Goal: Information Seeking & Learning: Learn about a topic

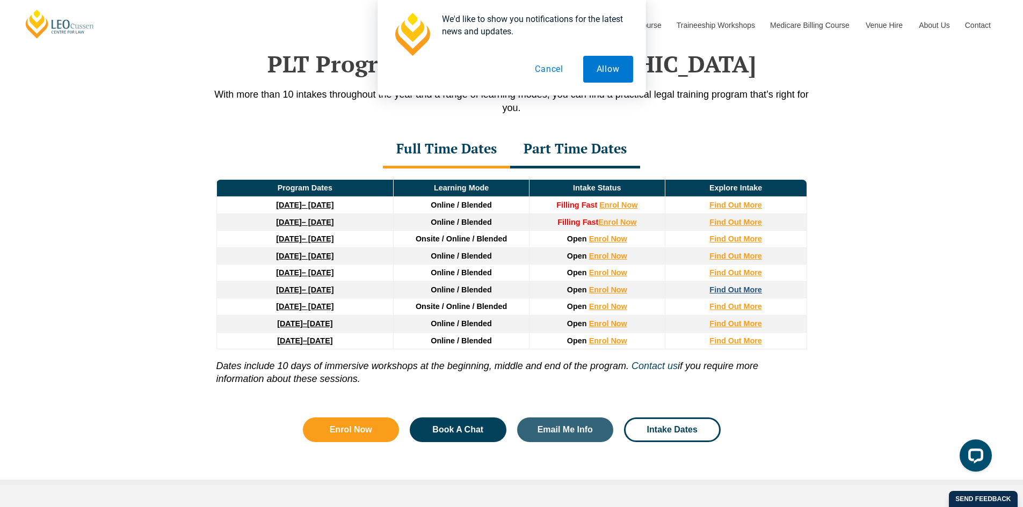
click at [754, 294] on strong "Find Out More" at bounding box center [735, 290] width 53 height 9
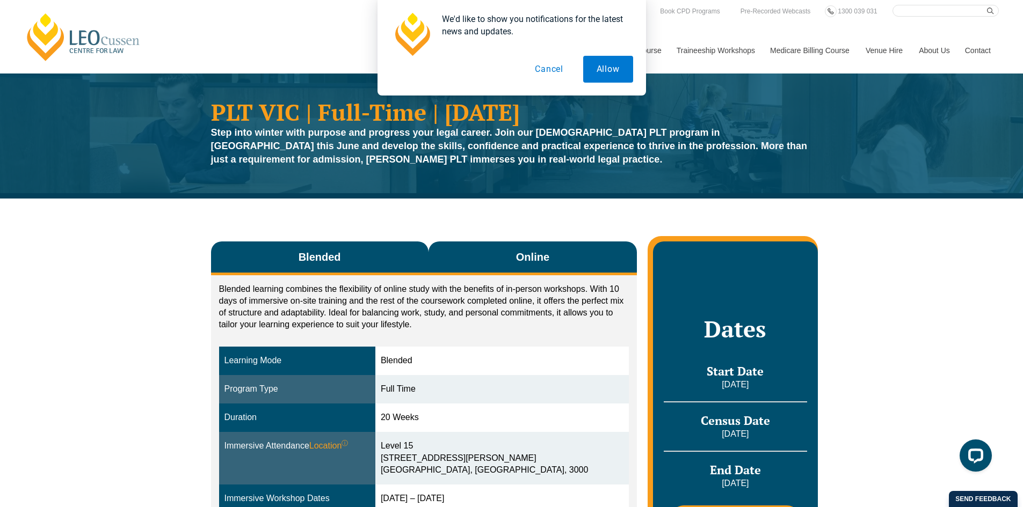
click at [514, 256] on button "Online" at bounding box center [532, 259] width 209 height 34
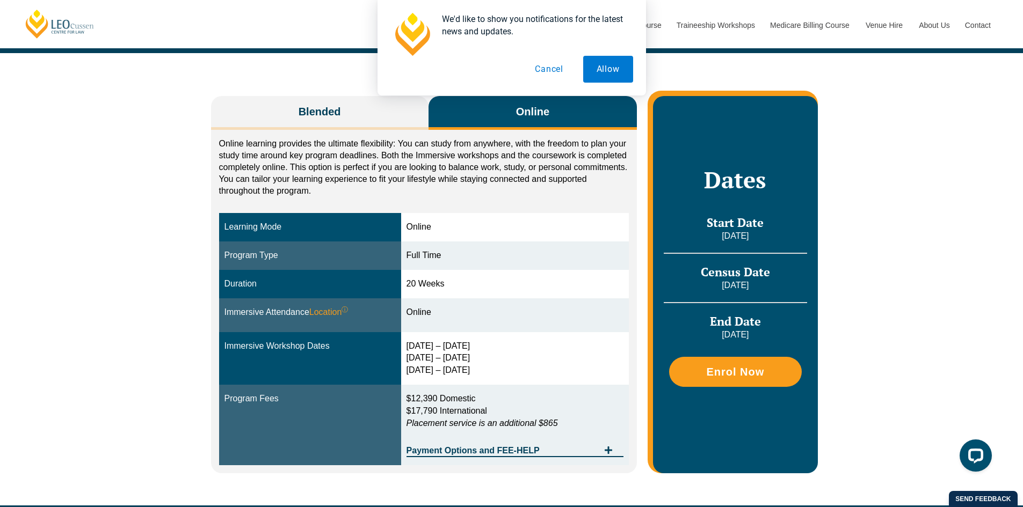
scroll to position [161, 0]
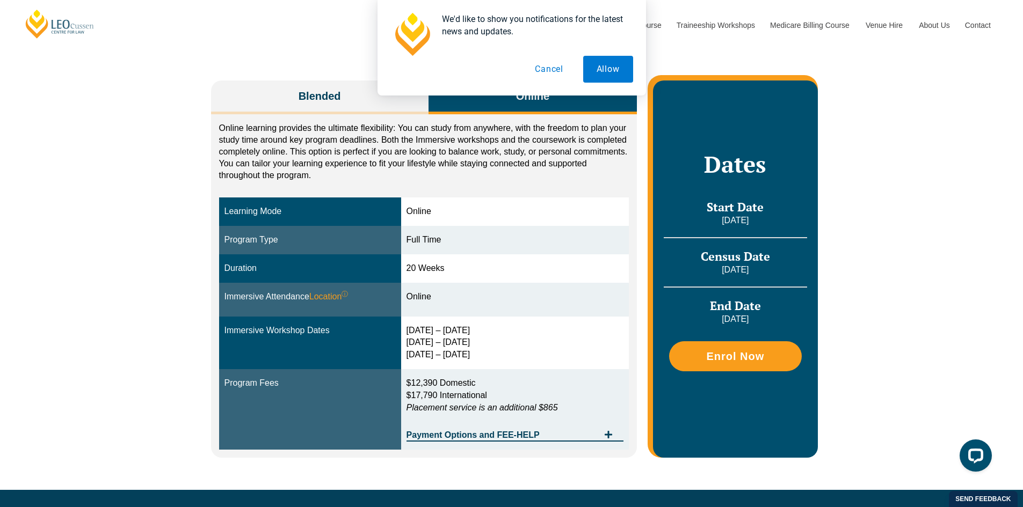
click at [319, 95] on div "We'd like to show you notifications for the latest news and updates. Allow Canc…" at bounding box center [511, 48] width 1023 height 96
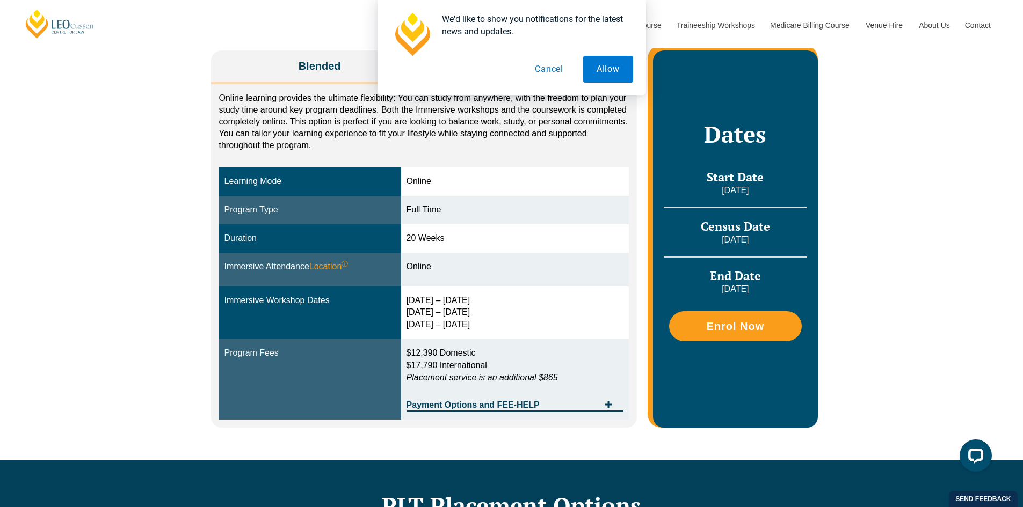
scroll to position [215, 0]
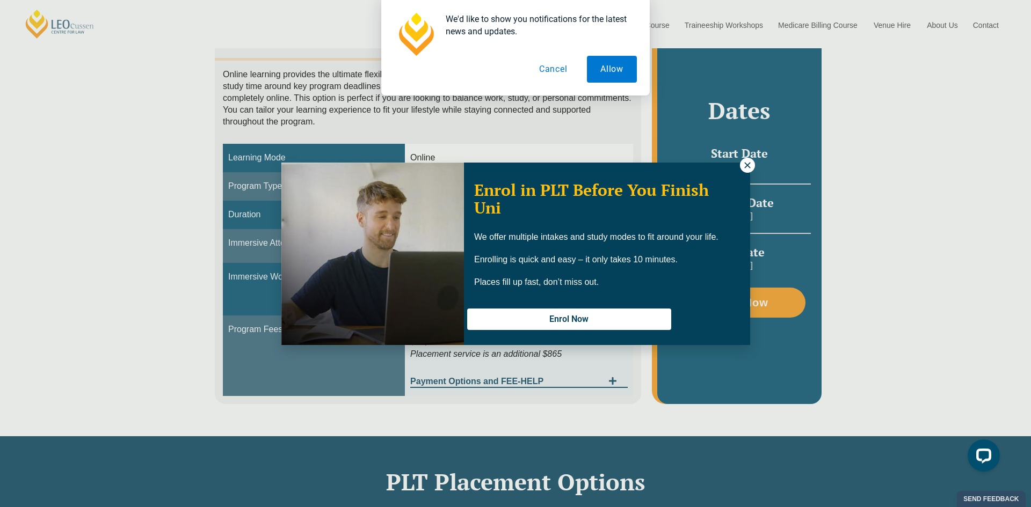
click at [742, 163] on icon at bounding box center [747, 165] width 10 height 10
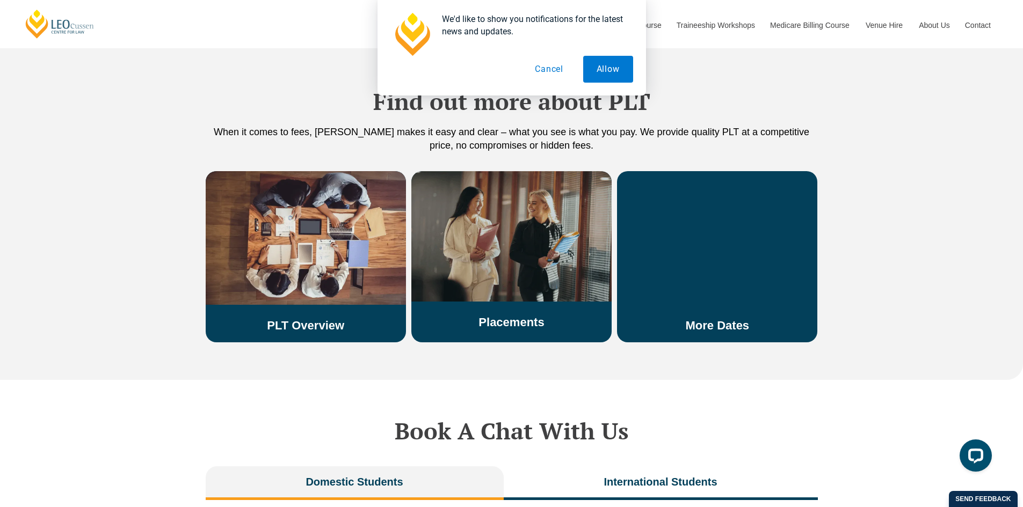
scroll to position [1771, 0]
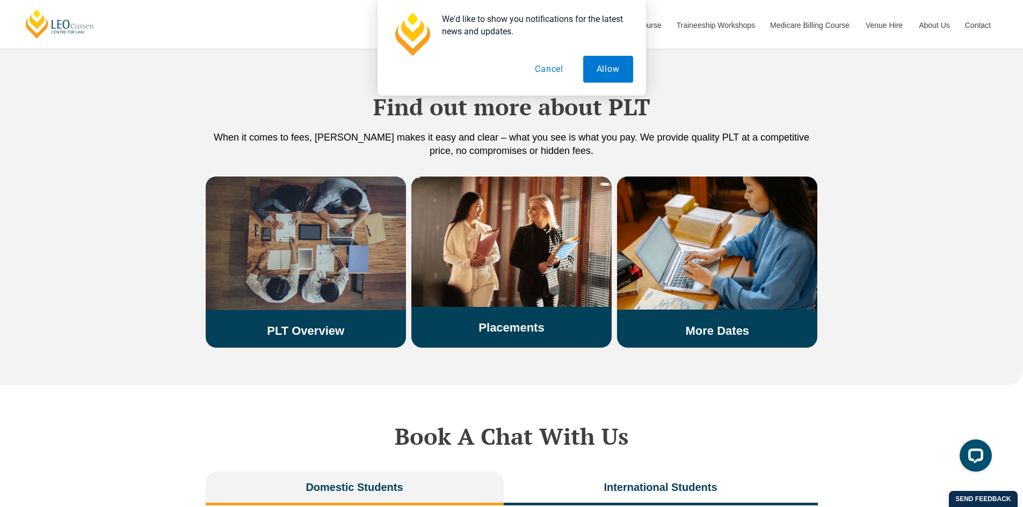
click at [329, 327] on link "PLT Overview" at bounding box center [305, 330] width 77 height 13
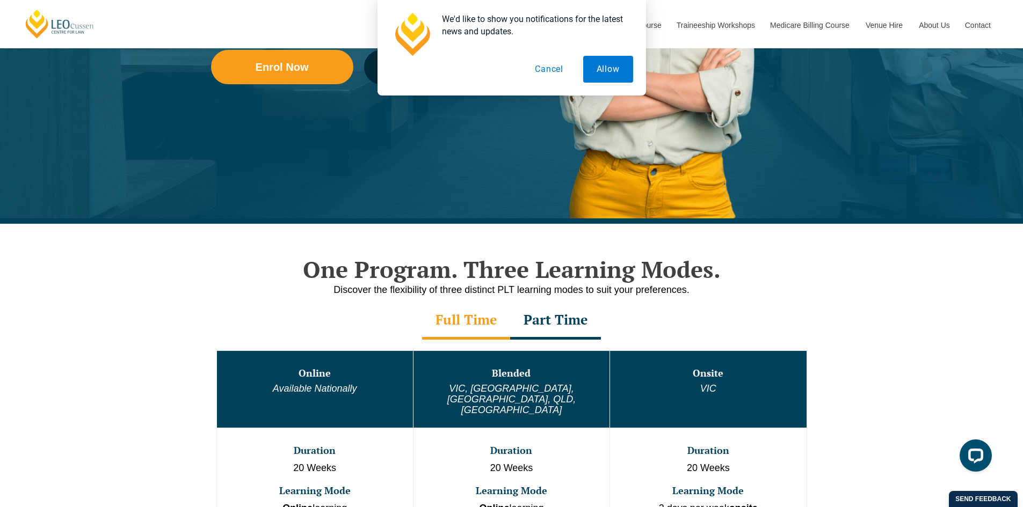
click at [579, 323] on div "Part Time" at bounding box center [555, 321] width 91 height 38
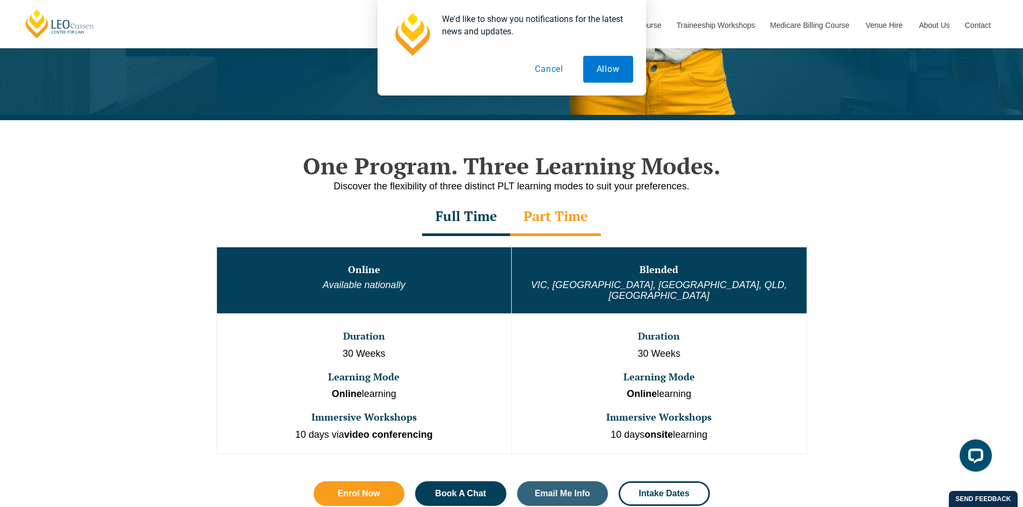
scroll to position [483, 0]
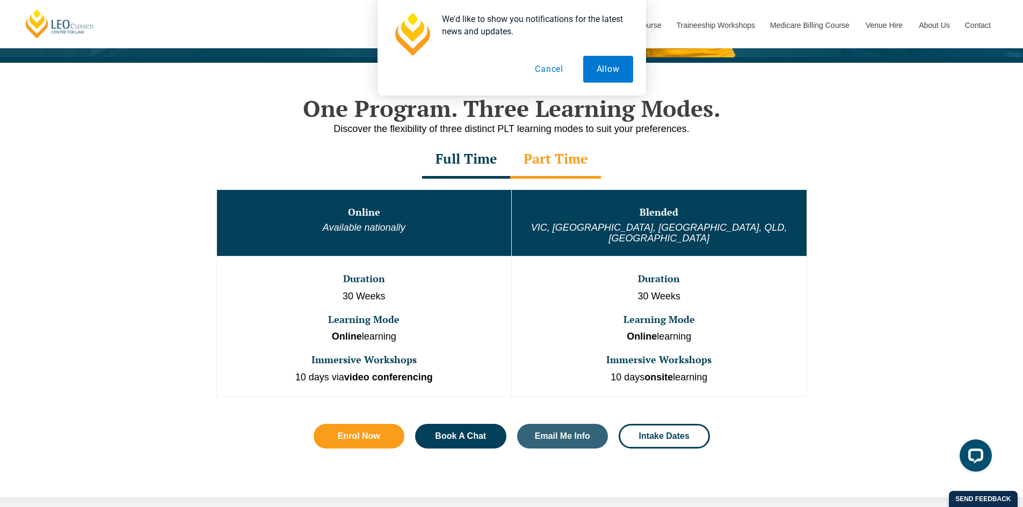
click at [466, 162] on div "Full Time" at bounding box center [466, 160] width 88 height 38
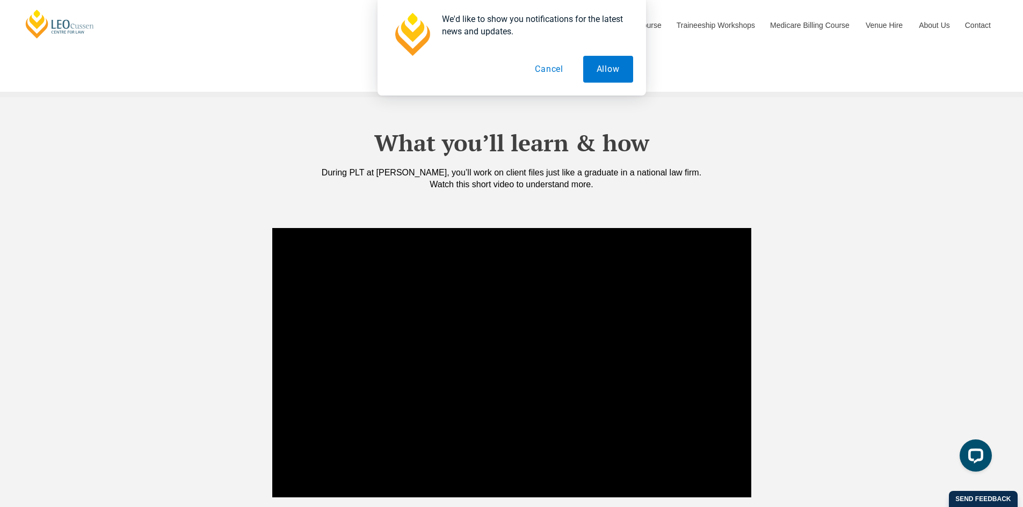
scroll to position [1181, 0]
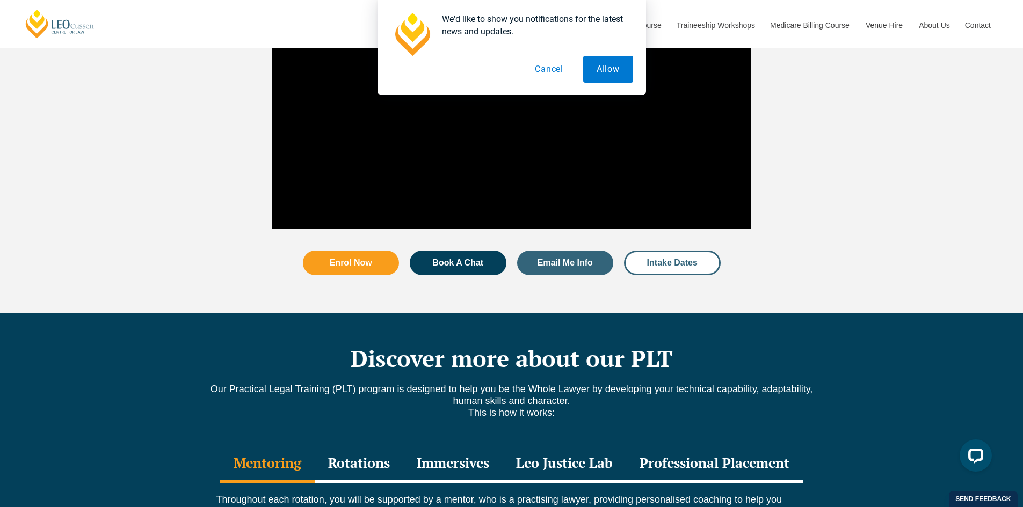
click at [665, 259] on span "Intake Dates" at bounding box center [672, 263] width 50 height 9
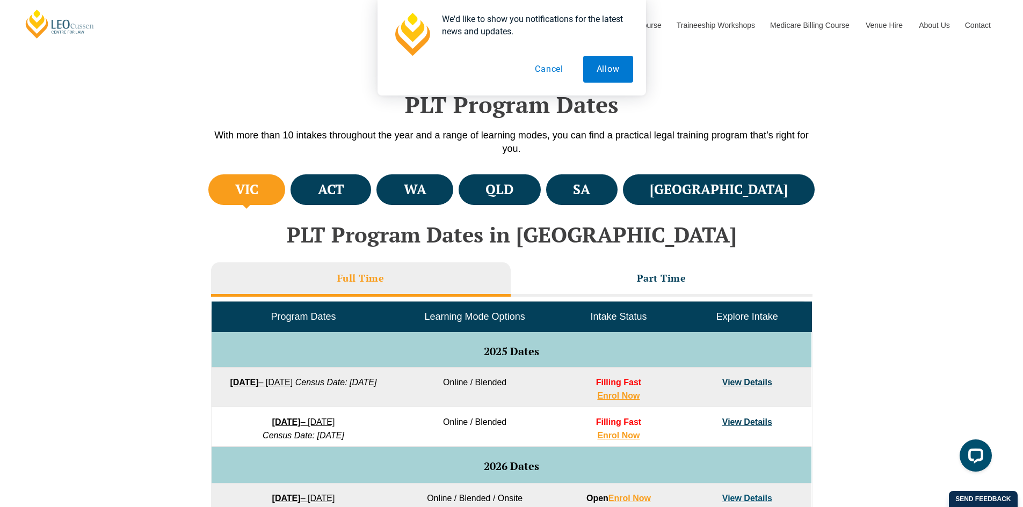
scroll to position [268, 0]
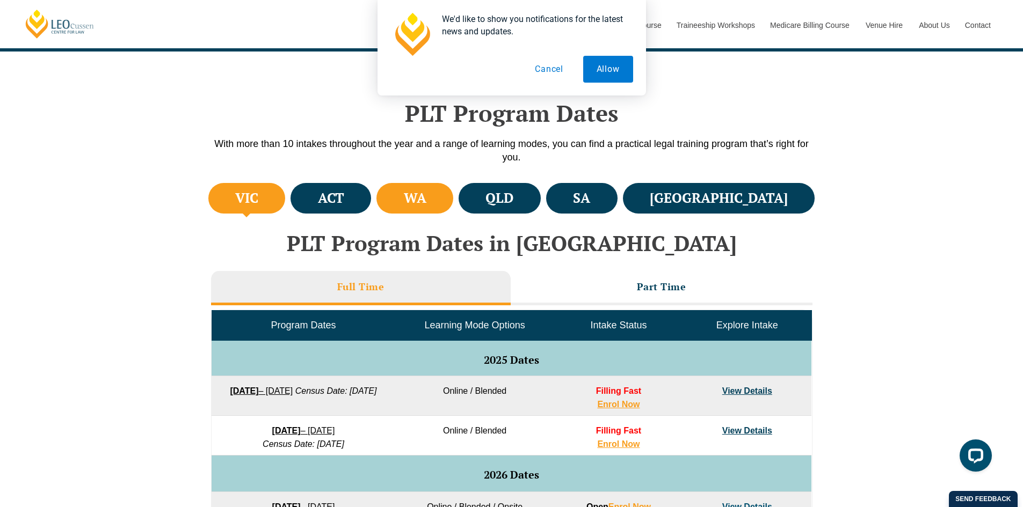
click at [453, 194] on li "WA" at bounding box center [414, 198] width 77 height 31
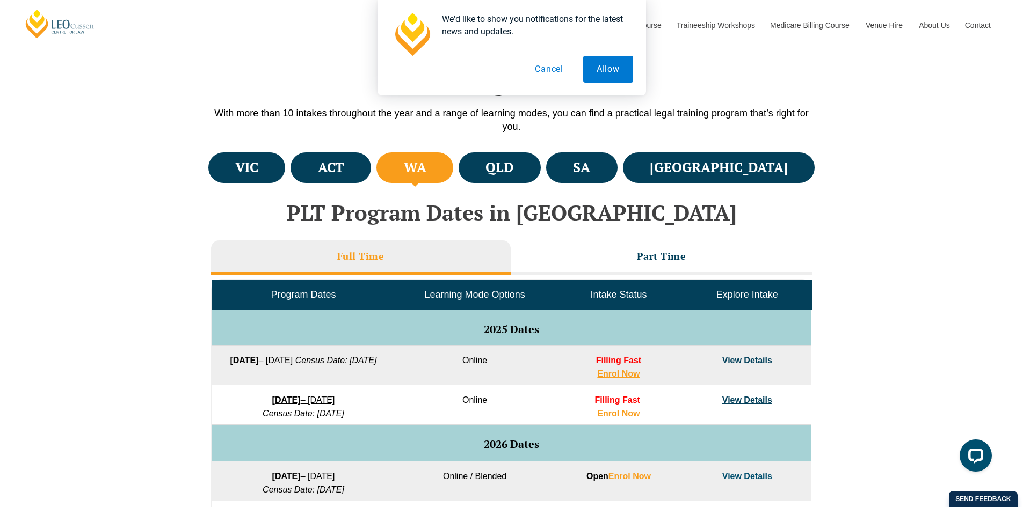
scroll to position [322, 0]
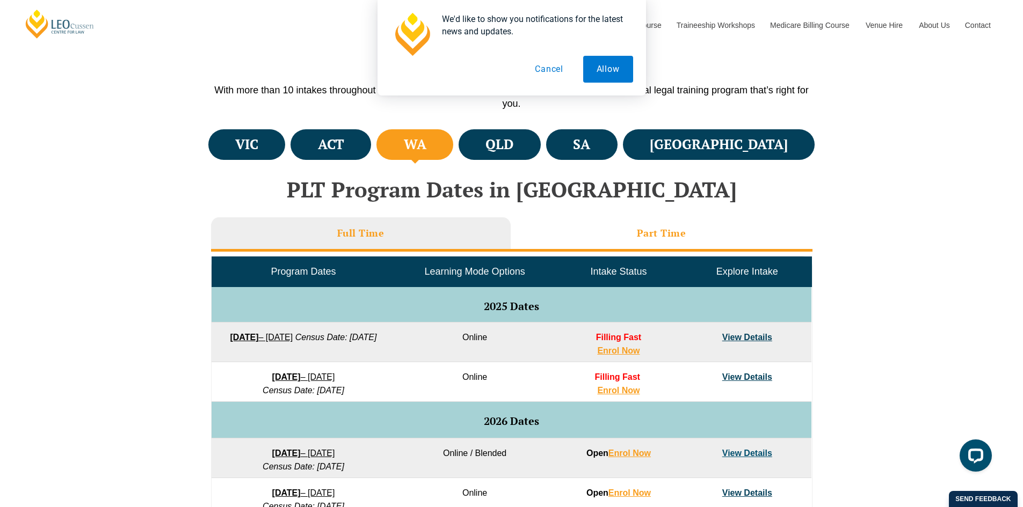
click at [625, 230] on li "Part Time" at bounding box center [661, 234] width 302 height 34
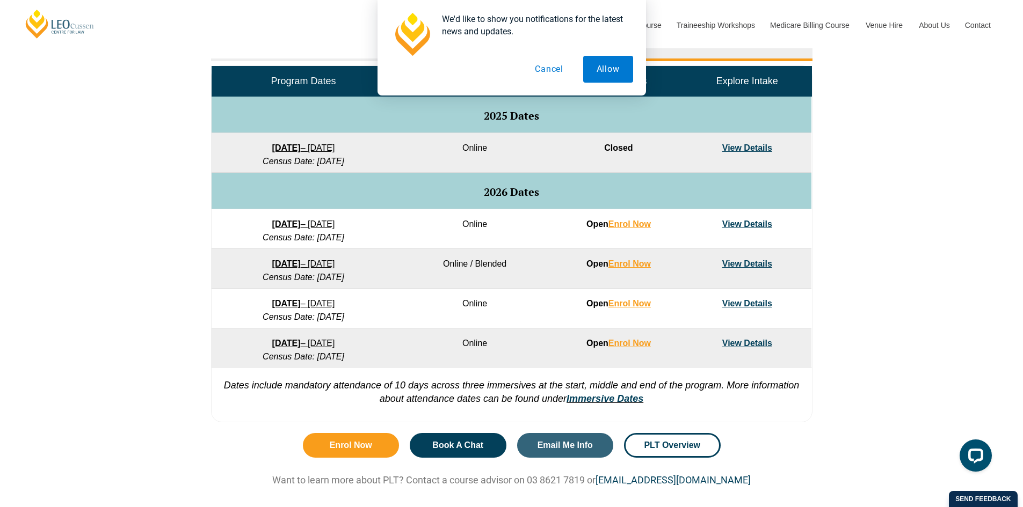
scroll to position [483, 0]
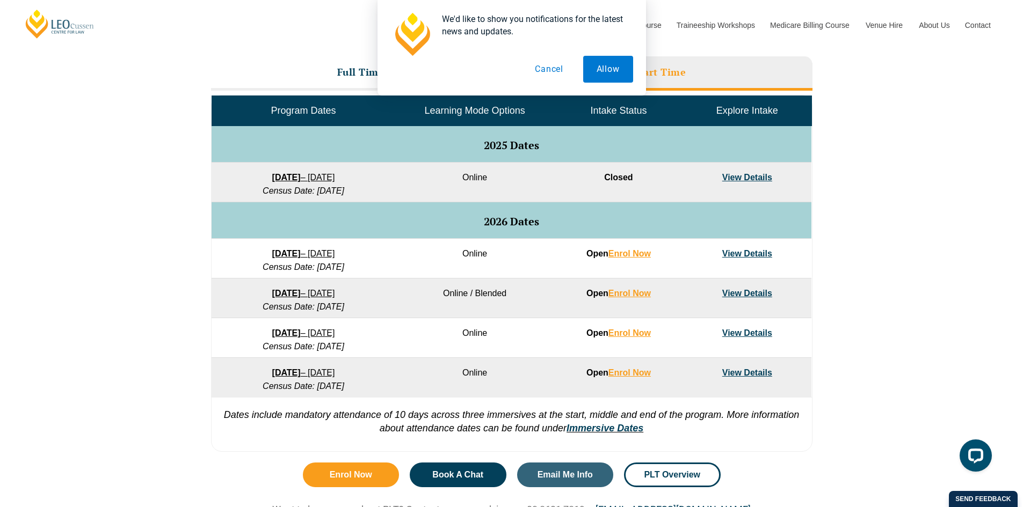
click at [344, 71] on div "We'd like to show you notifications for the latest news and updates. Allow Canc…" at bounding box center [511, 48] width 1023 height 96
click at [559, 69] on button "Cancel" at bounding box center [548, 69] width 55 height 27
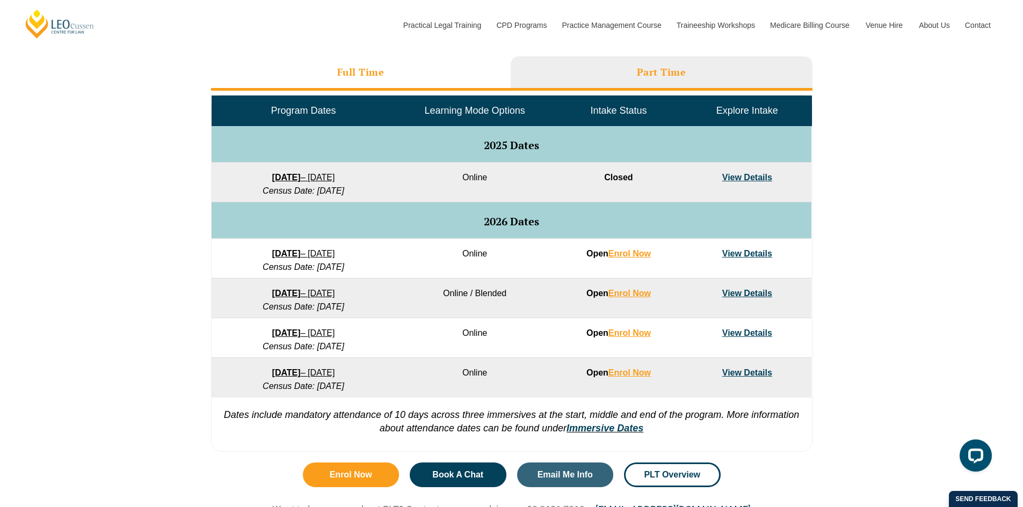
click at [361, 74] on h3 "Full Time" at bounding box center [360, 72] width 47 height 12
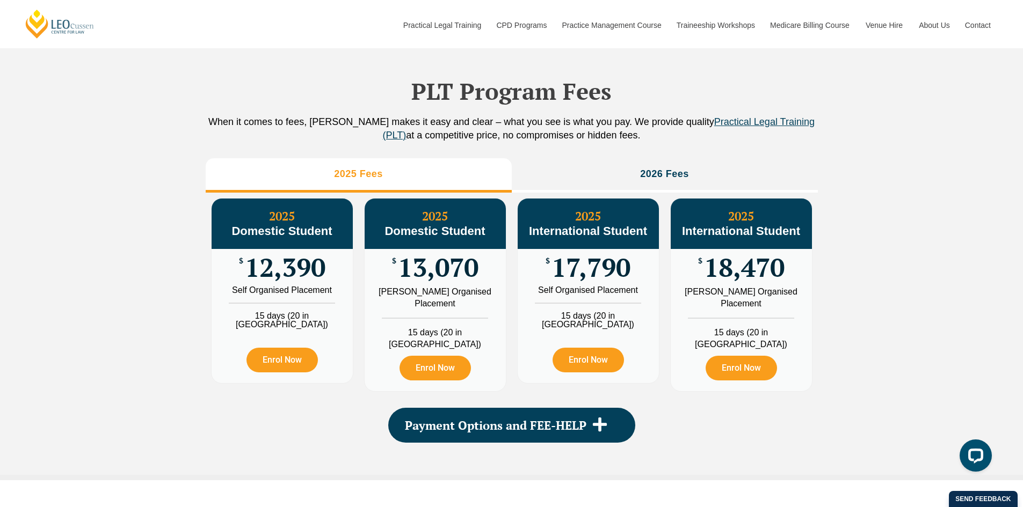
scroll to position [1181, 0]
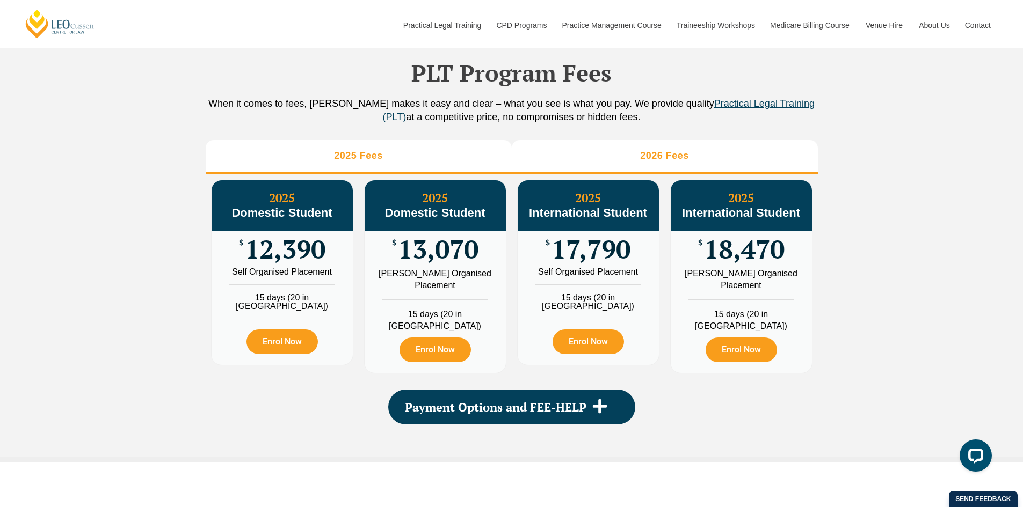
click at [680, 162] on h3 "2026 Fees" at bounding box center [664, 156] width 49 height 12
click at [419, 174] on li "2025 Fees" at bounding box center [359, 157] width 306 height 34
click at [681, 162] on h3 "2026 Fees" at bounding box center [664, 156] width 49 height 12
click at [357, 162] on h3 "2025 Fees" at bounding box center [358, 156] width 49 height 12
click at [714, 163] on li "2026 Fees" at bounding box center [665, 157] width 306 height 34
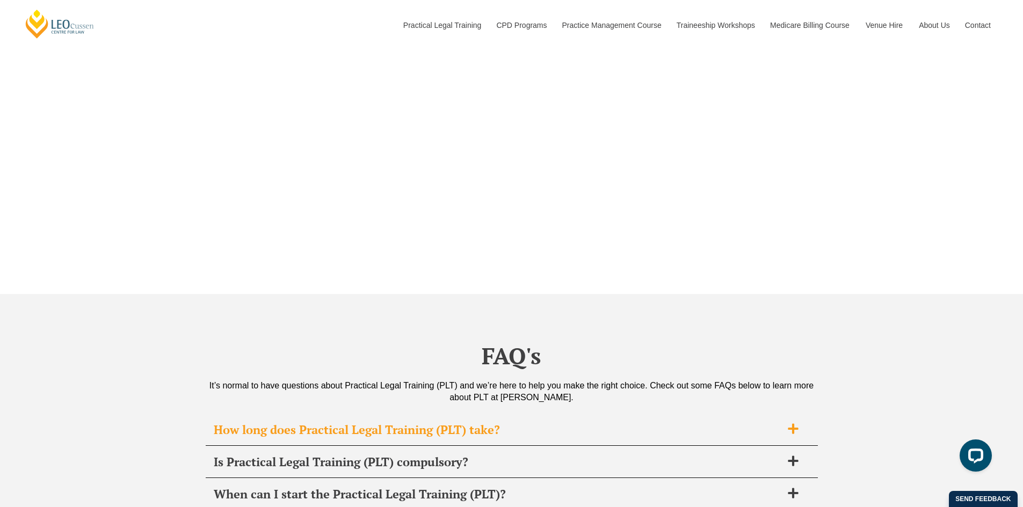
scroll to position [3918, 0]
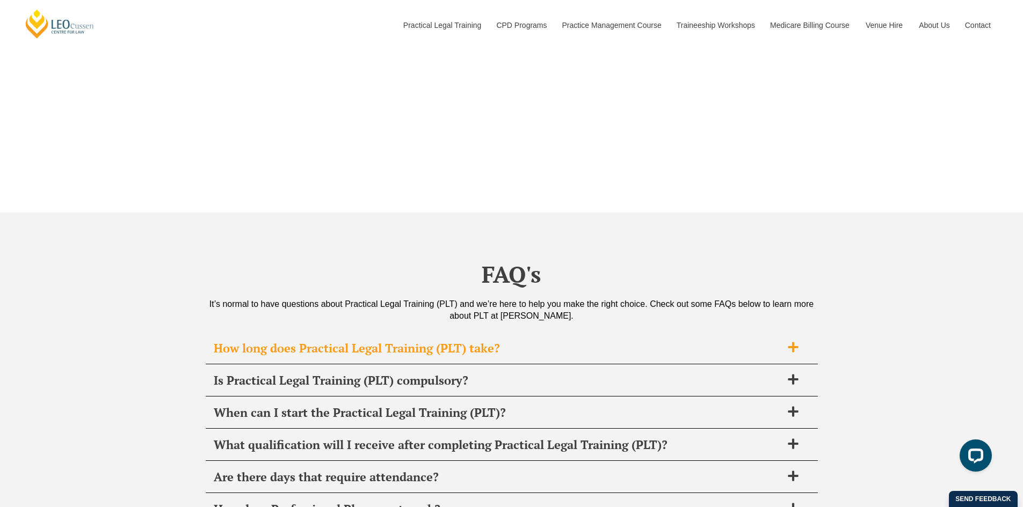
click at [621, 333] on div "How long does Practical Legal Training (PLT) take?" at bounding box center [512, 349] width 612 height 32
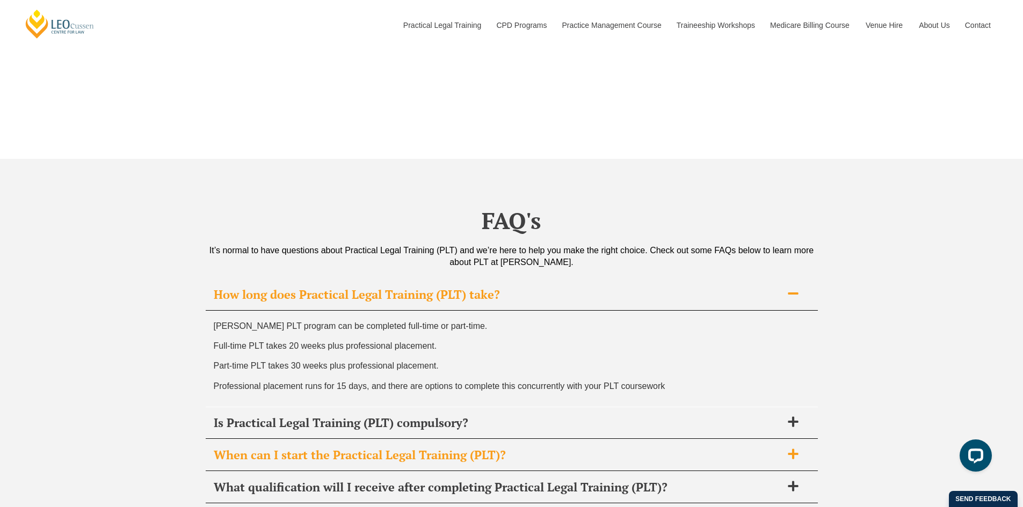
scroll to position [4026, 0]
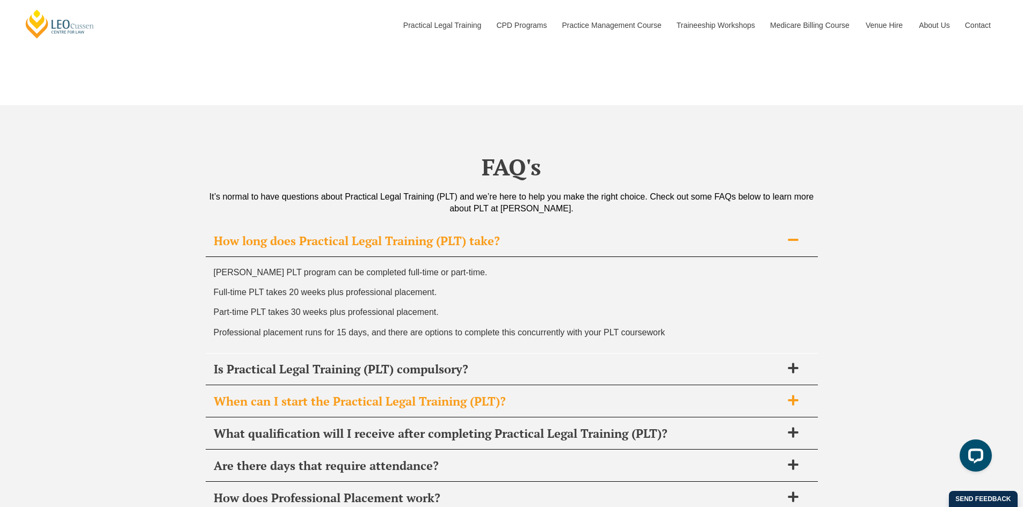
click at [579, 394] on span "When can I start the Practical Legal Training (PLT)?" at bounding box center [498, 401] width 568 height 15
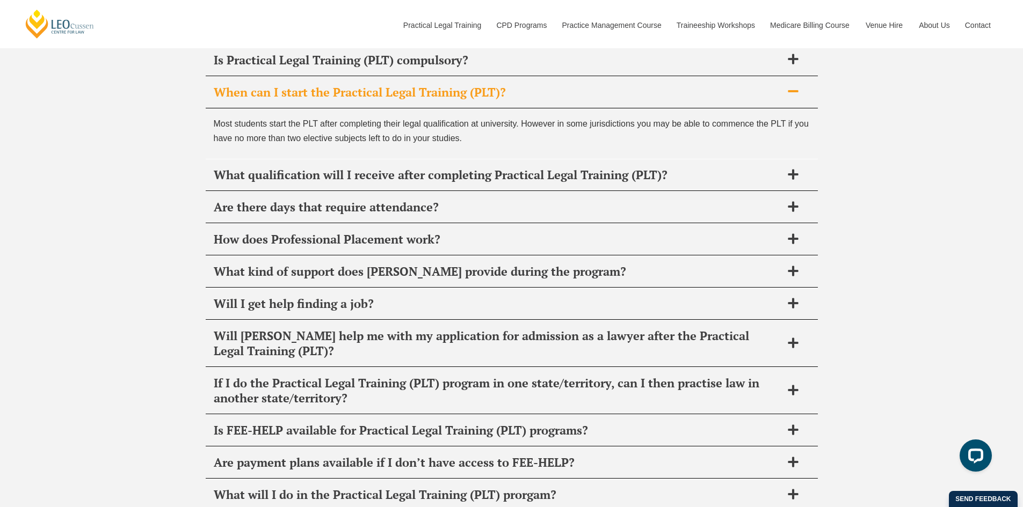
scroll to position [4241, 0]
